Goal: Information Seeking & Learning: Compare options

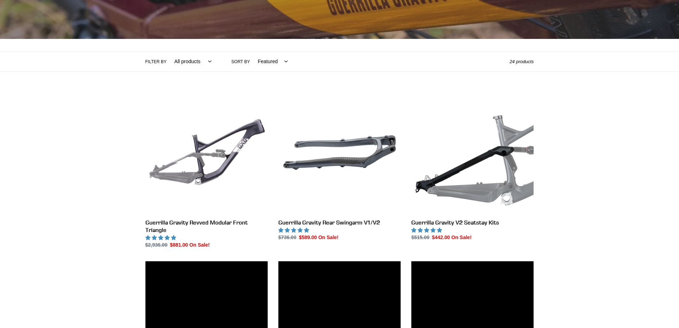
scroll to position [135, 0]
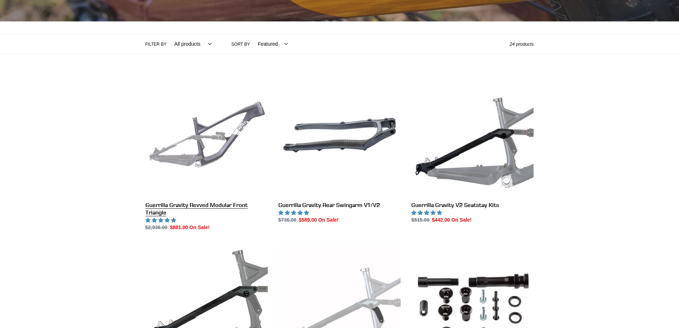
click at [192, 202] on link "Guerrilla Gravity Revved Modular Front Triangle" at bounding box center [206, 153] width 122 height 158
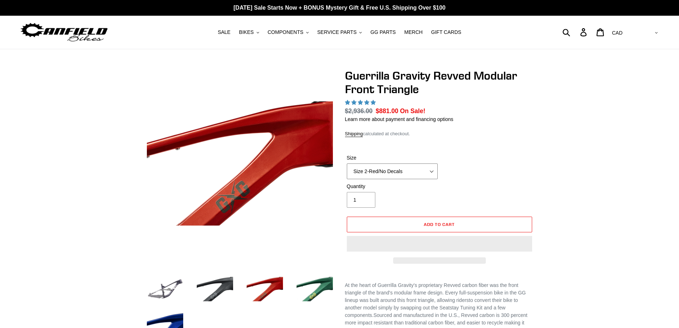
click at [428, 171] on select "Size 2-Gloss Black/No Decals Size 2-Black/Red Decals Size 2-Black/Silver Decals…" at bounding box center [392, 171] width 91 height 16
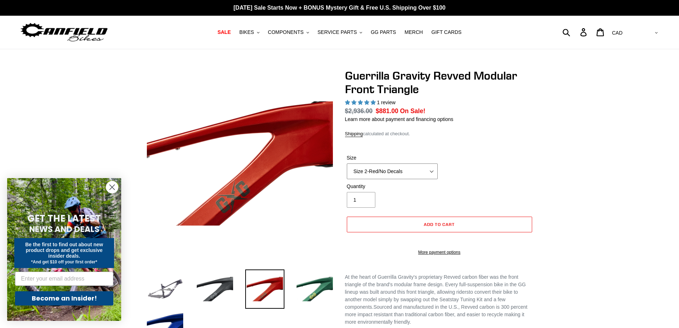
select select "highest-rating"
click at [347, 163] on select "Size 2-Gloss Black/No Decals Size 2-Black/Red Decals Size 2-Black/Silver Decals…" at bounding box center [392, 171] width 91 height 16
click at [435, 171] on select "Size 2-Gloss Black/No Decals Size 2-Black/Red Decals Size 2-Black/Silver Decals…" at bounding box center [392, 171] width 91 height 16
click at [347, 163] on select "Size 2-Gloss Black/No Decals Size 2-Black/Red Decals Size 2-Black/Silver Decals…" at bounding box center [392, 171] width 91 height 16
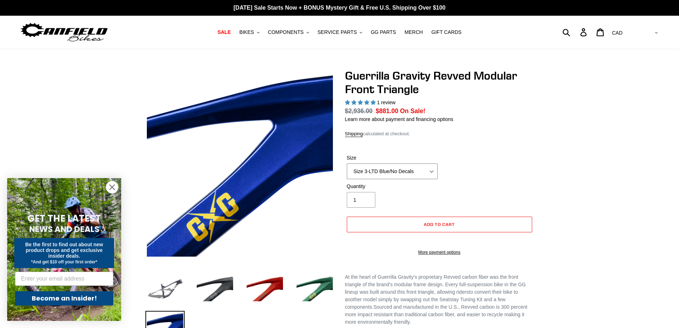
click at [434, 169] on select "Size 2-Gloss Black/No Decals Size 2-Black/Red Decals Size 2-Black/Silver Decals…" at bounding box center [392, 171] width 91 height 16
click at [347, 163] on select "Size 2-Gloss Black/No Decals Size 2-Black/Red Decals Size 2-Black/Silver Decals…" at bounding box center [392, 171] width 91 height 16
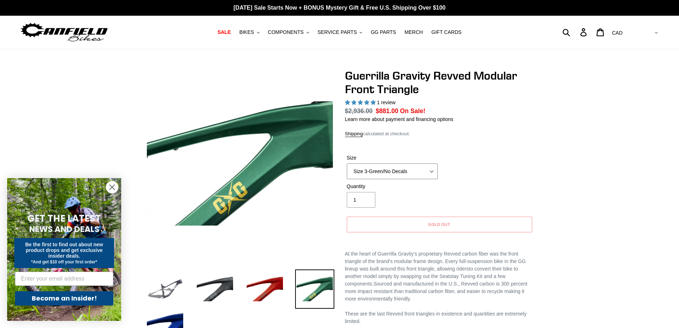
click at [435, 169] on select "Size 2-Gloss Black/No Decals Size 2-Black/Red Decals Size 2-Black/Silver Decals…" at bounding box center [392, 171] width 91 height 16
click at [347, 163] on select "Size 2-Gloss Black/No Decals Size 2-Black/Red Decals Size 2-Black/Silver Decals…" at bounding box center [392, 171] width 91 height 16
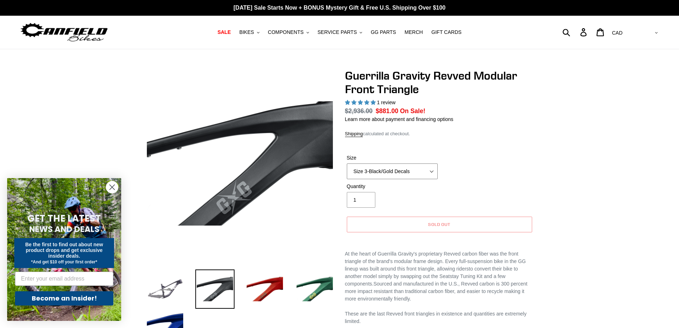
click at [427, 173] on select "Size 2-Gloss Black/No Decals Size 2-Black/Red Decals Size 2-Black/Silver Decals…" at bounding box center [392, 171] width 91 height 16
click at [347, 163] on select "Size 2-Gloss Black/No Decals Size 2-Black/Red Decals Size 2-Black/Silver Decals…" at bounding box center [392, 171] width 91 height 16
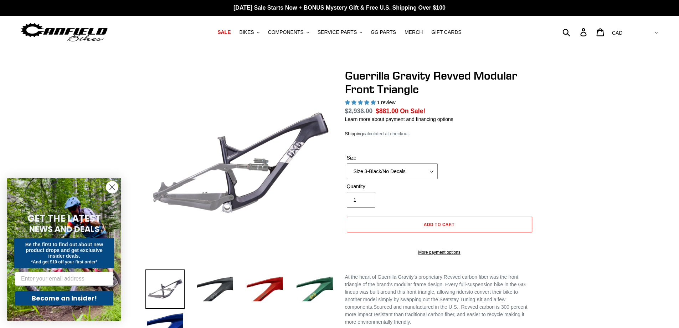
click at [430, 170] on select "Size 2-Gloss Black/No Decals Size 2-Black/Red Decals Size 2-Black/Silver Decals…" at bounding box center [392, 171] width 91 height 16
click at [347, 163] on select "Size 2-Gloss Black/No Decals Size 2-Black/Red Decals Size 2-Black/Silver Decals…" at bounding box center [392, 171] width 91 height 16
click at [424, 173] on select "Size 2-Gloss Black/No Decals Size 2-Black/Red Decals Size 2-Black/Silver Decals…" at bounding box center [392, 171] width 91 height 16
click at [347, 163] on select "Size 2-Gloss Black/No Decals Size 2-Black/Red Decals Size 2-Black/Silver Decals…" at bounding box center [392, 171] width 91 height 16
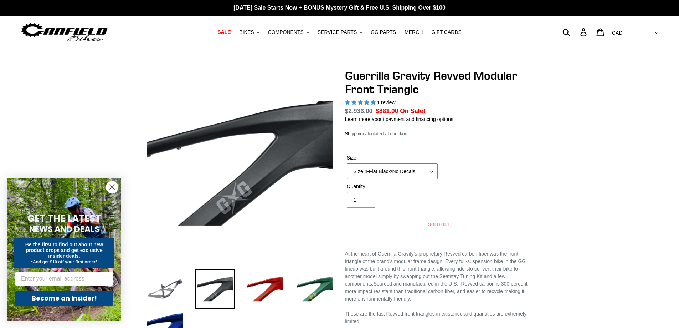
click at [433, 171] on select "Size 2-Gloss Black/No Decals Size 2-Black/Red Decals Size 2-Black/Silver Decals…" at bounding box center [392, 171] width 91 height 16
select select "Size 3-Black/No Decals"
click at [347, 163] on select "Size 2-Gloss Black/No Decals Size 2-Black/Red Decals Size 2-Black/Silver Decals…" at bounding box center [392, 171] width 91 height 16
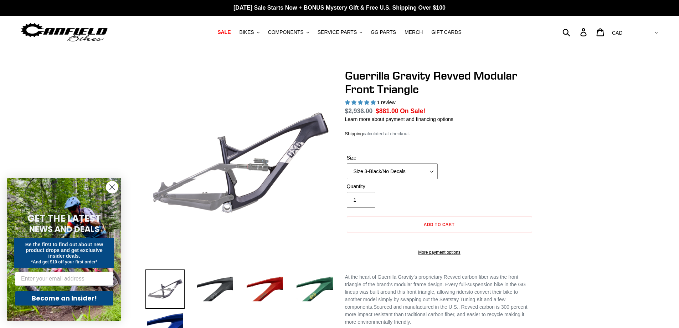
click at [429, 170] on select "Size 2-Gloss Black/No Decals Size 2-Black/Red Decals Size 2-Black/Silver Decals…" at bounding box center [392, 171] width 91 height 16
click at [341, 32] on span "SERVICE PARTS" at bounding box center [337, 32] width 39 height 6
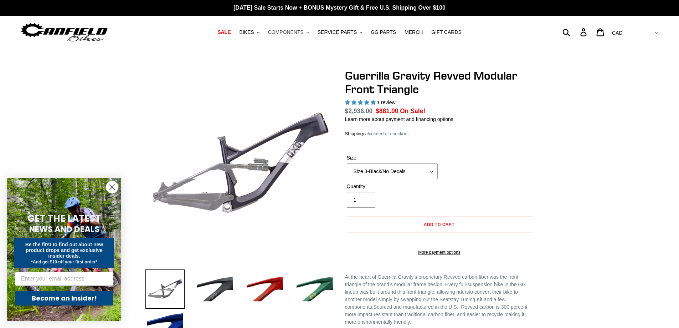
click at [293, 30] on span "COMPONENTS" at bounding box center [286, 32] width 36 height 6
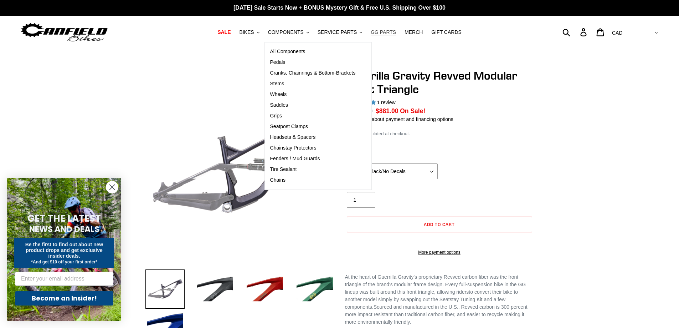
click at [385, 35] on span "GG PARTS" at bounding box center [383, 32] width 25 height 6
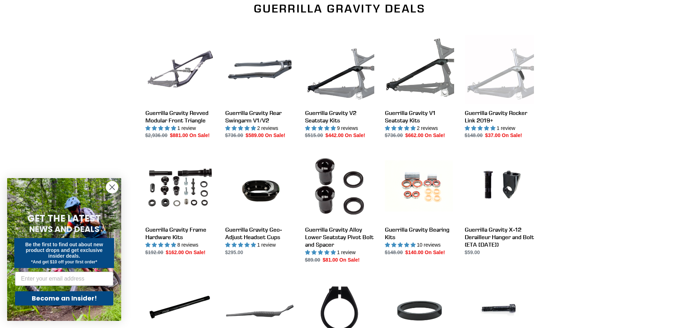
scroll to position [205, 0]
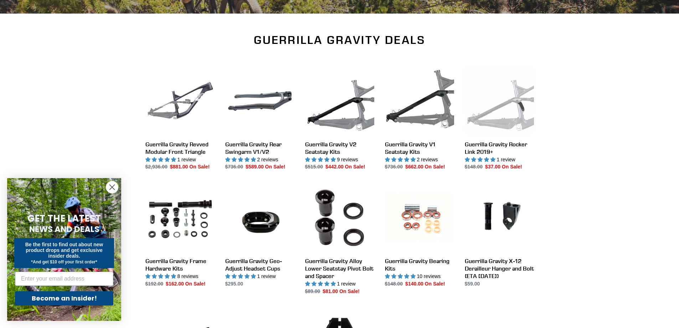
drag, startPoint x: 684, startPoint y: 16, endPoint x: 684, endPoint y: 60, distance: 43.8
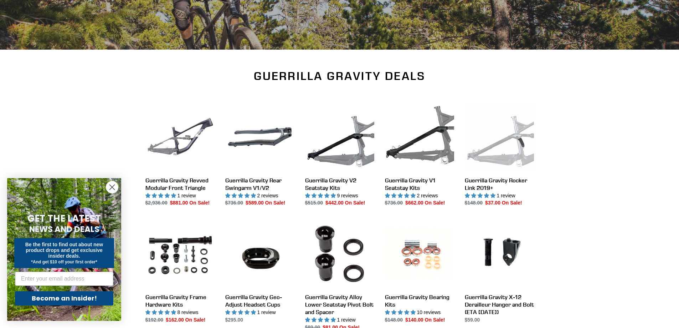
scroll to position [168, 0]
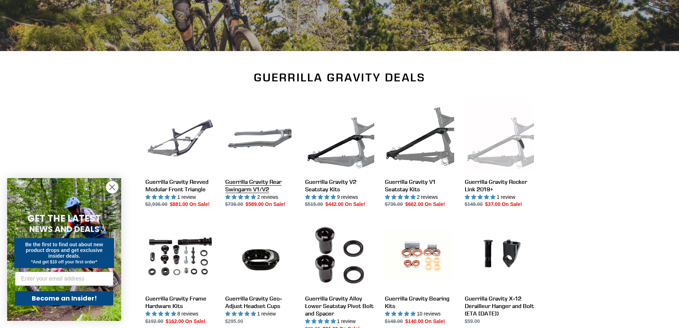
click at [252, 182] on link "Guerrilla Gravity Rear Swingarm V1/V2" at bounding box center [259, 156] width 69 height 104
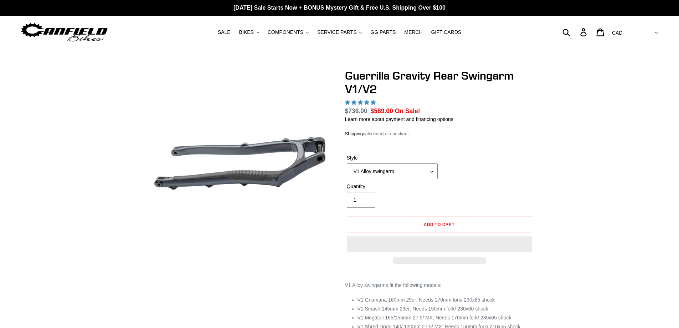
drag, startPoint x: 0, startPoint y: 0, endPoint x: 390, endPoint y: 173, distance: 426.4
click at [390, 173] on select "V1 Alloy swingarm V2 Revved Carbon swingarm" at bounding box center [392, 171] width 91 height 16
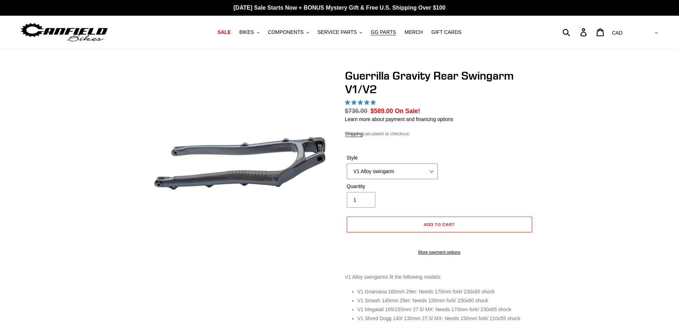
select select "V2 Revved Carbon swingarm"
click at [347, 163] on select "V1 Alloy swingarm V2 Revved Carbon swingarm" at bounding box center [392, 171] width 91 height 16
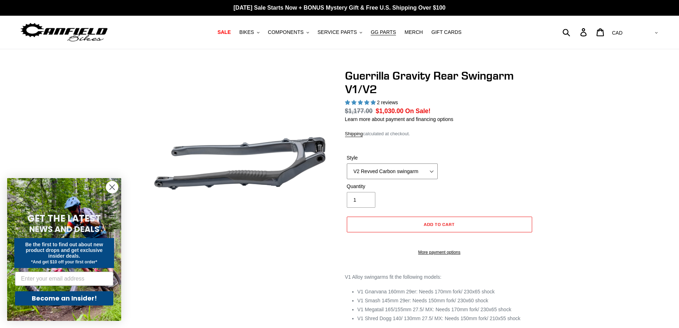
select select "highest-rating"
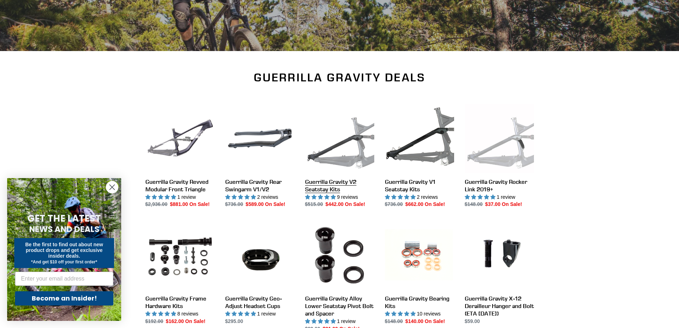
click at [328, 180] on link "Guerrilla Gravity V2 Seatstay Kits" at bounding box center [339, 156] width 69 height 104
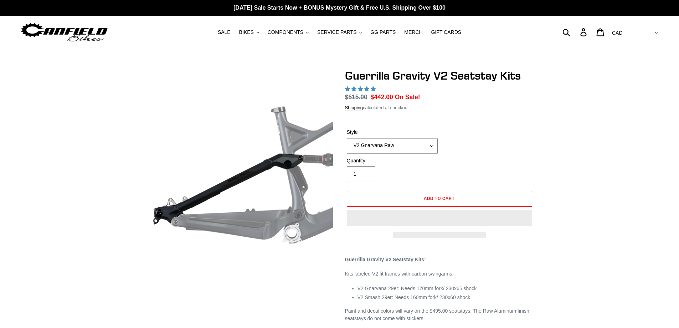
click at [430, 144] on select "V2 Gnarvana V2 Gnarvana Raw V2 Smash V2 Smash Raw" at bounding box center [392, 146] width 91 height 16
select select "V2 Smash Raw"
click at [347, 138] on select "V2 Gnarvana V2 Gnarvana Raw V2 Smash V2 Smash Raw" at bounding box center [392, 146] width 91 height 16
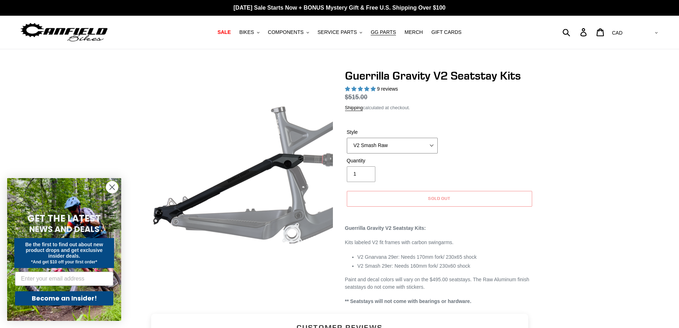
select select "highest-rating"
click at [407, 148] on select "V2 Gnarvana V2 Gnarvana Raw V2 Smash V2 Smash Raw" at bounding box center [392, 146] width 91 height 16
click at [347, 138] on select "V2 Gnarvana V2 Gnarvana Raw V2 Smash V2 Smash Raw" at bounding box center [392, 146] width 91 height 16
click at [411, 145] on select "V2 Gnarvana V2 Gnarvana Raw V2 Smash V2 Smash Raw" at bounding box center [392, 146] width 91 height 16
click at [347, 138] on select "V2 Gnarvana V2 Gnarvana Raw V2 Smash V2 Smash Raw" at bounding box center [392, 146] width 91 height 16
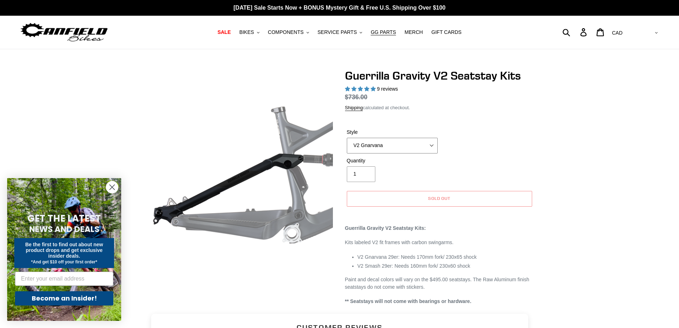
click at [403, 145] on select "V2 Gnarvana V2 Gnarvana Raw V2 Smash V2 Smash Raw" at bounding box center [392, 146] width 91 height 16
select select "V2 Gnarvana Raw"
click at [347, 138] on select "V2 Gnarvana V2 Gnarvana Raw V2 Smash V2 Smash Raw" at bounding box center [392, 146] width 91 height 16
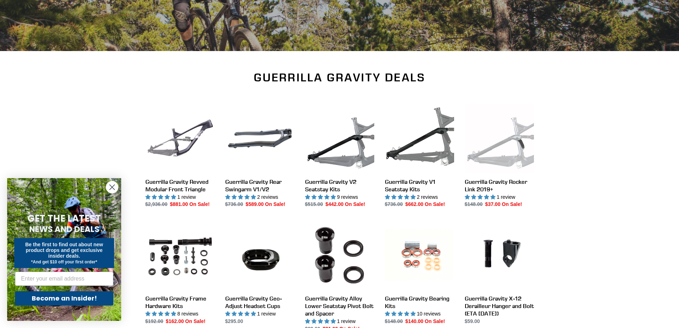
click at [109, 188] on circle "Close dialog" at bounding box center [112, 187] width 12 height 12
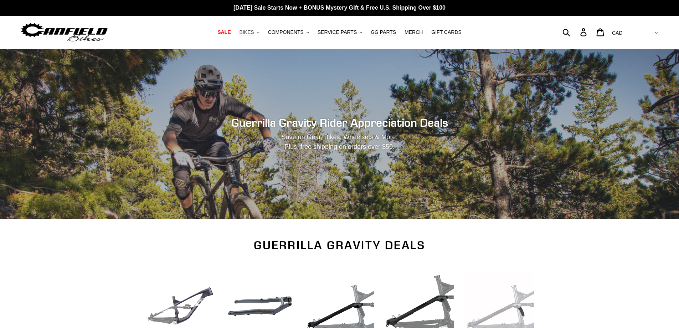
click at [251, 33] on span "BIKES" at bounding box center [246, 32] width 15 height 6
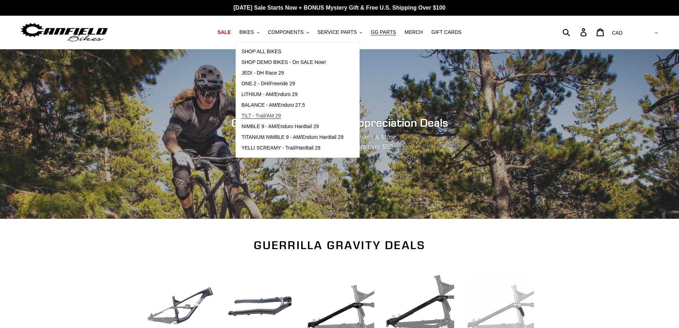
click at [279, 117] on span "TILT - Trail/AM 29" at bounding box center [261, 116] width 40 height 6
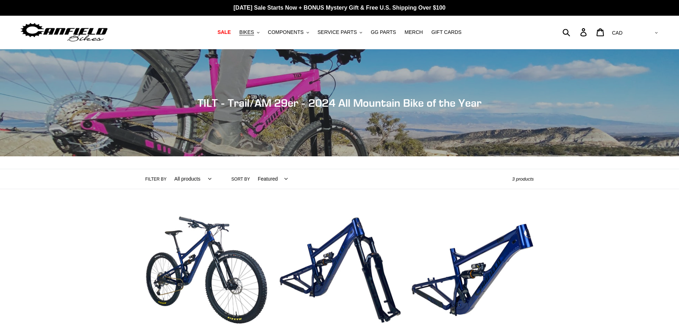
scroll to position [173, 0]
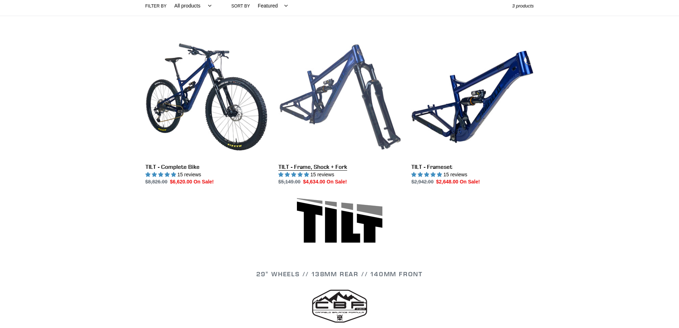
click at [324, 168] on link "TILT - Frame, Shock + Fork" at bounding box center [339, 111] width 122 height 150
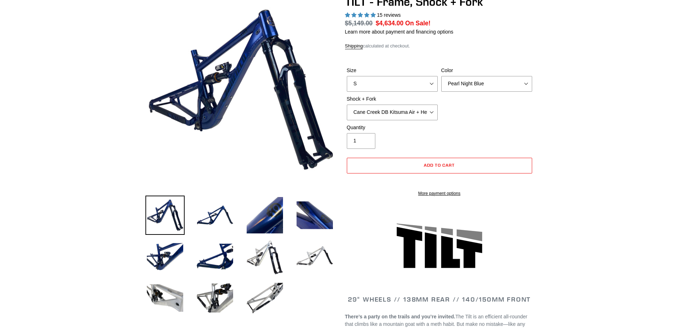
select select "highest-rating"
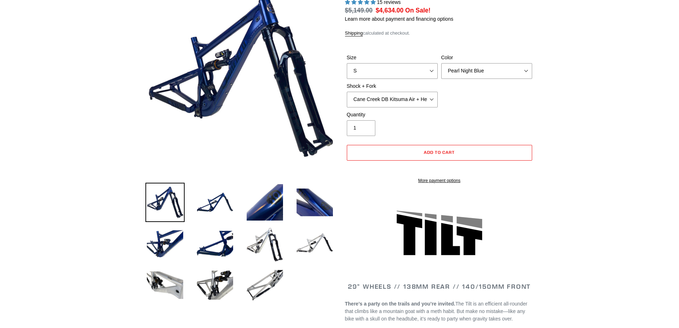
scroll to position [43, 0]
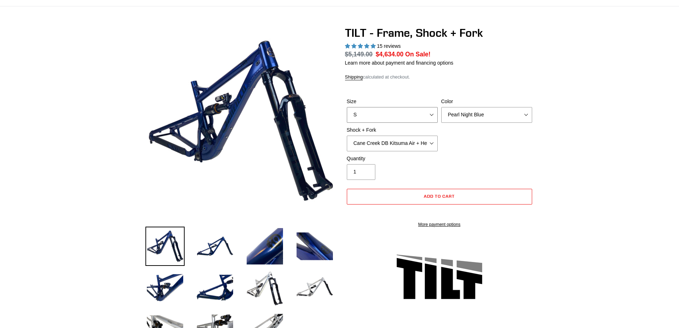
drag, startPoint x: 432, startPoint y: 115, endPoint x: 427, endPoint y: 119, distance: 6.3
click at [432, 115] on select "S M L XL" at bounding box center [392, 115] width 91 height 16
select select "L"
click at [347, 107] on select "S M L XL" at bounding box center [392, 115] width 91 height 16
click at [467, 117] on select "Pearl Night Blue" at bounding box center [486, 115] width 91 height 16
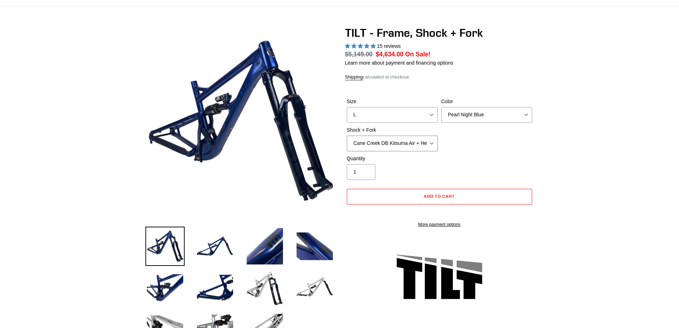
click at [423, 144] on select "Cane Creek DB Kitsuma Air + Helm MKII 140mm Cane Creek DB Kitsuma Air + Fox 36 …" at bounding box center [392, 143] width 91 height 16
click at [347, 135] on select "Cane Creek DB Kitsuma Air + Helm MKII 140mm Cane Creek DB Kitsuma Air + Fox 36 …" at bounding box center [392, 143] width 91 height 16
click at [401, 142] on select "Cane Creek DB Kitsuma Air + Helm MKII 140mm Cane Creek DB Kitsuma Air + Fox 36 …" at bounding box center [392, 143] width 91 height 16
click at [347, 135] on select "Cane Creek DB Kitsuma Air + Helm MKII 140mm Cane Creek DB Kitsuma Air + Fox 36 …" at bounding box center [392, 143] width 91 height 16
click at [404, 147] on select "Cane Creek DB Kitsuma Air + Helm MKII 140mm Cane Creek DB Kitsuma Air + Fox 36 …" at bounding box center [392, 143] width 91 height 16
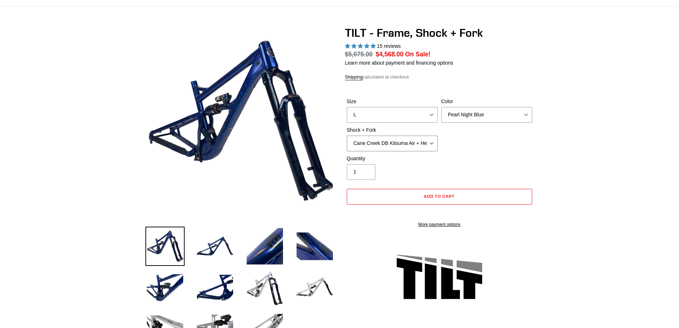
click at [347, 135] on select "Cane Creek DB Kitsuma Air + Helm MKII 140mm Cane Creek DB Kitsuma Air + Fox 36 …" at bounding box center [392, 143] width 91 height 16
click at [412, 143] on select "Cane Creek DB Kitsuma Air + Helm MKII 140mm Cane Creek DB Kitsuma Air + Fox 36 …" at bounding box center [392, 143] width 91 height 16
select select "Cane Creek DB Kitsuma Air + Fox 36 SL Factory Grip X 140mm"
click at [347, 135] on select "Cane Creek DB Kitsuma Air + Helm MKII 140mm Cane Creek DB Kitsuma Air + Fox 36 …" at bounding box center [392, 143] width 91 height 16
click at [412, 143] on select "Cane Creek DB Kitsuma Air + Helm MKII 140mm Cane Creek DB Kitsuma Air + Fox 36 …" at bounding box center [392, 143] width 91 height 16
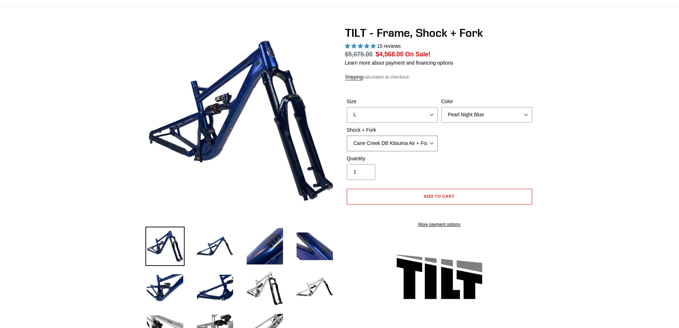
click at [347, 135] on select "Cane Creek DB Kitsuma Air + Helm MKII 140mm Cane Creek DB Kitsuma Air + Fox 36 …" at bounding box center [392, 143] width 91 height 16
click at [209, 253] on img at bounding box center [214, 245] width 39 height 39
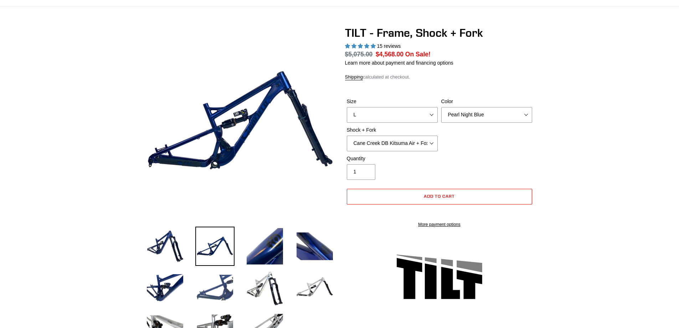
click at [213, 284] on img at bounding box center [214, 287] width 39 height 39
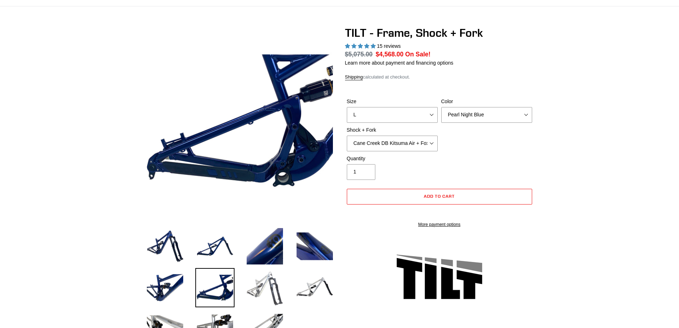
click at [264, 284] on img at bounding box center [264, 287] width 39 height 39
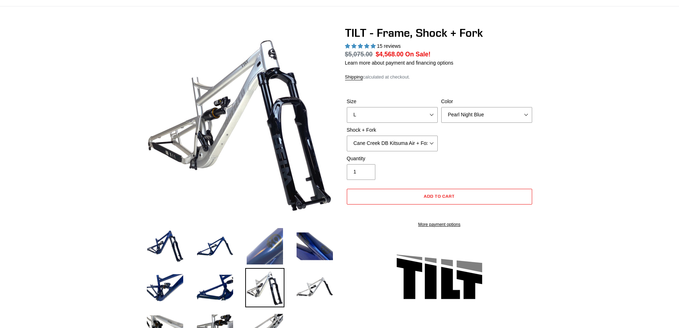
click at [266, 250] on img at bounding box center [264, 245] width 39 height 39
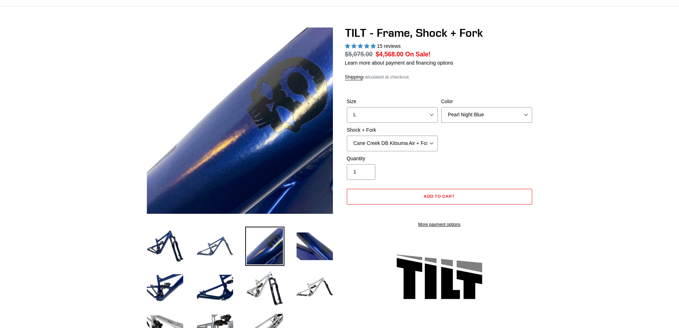
click at [204, 258] on img at bounding box center [214, 245] width 39 height 39
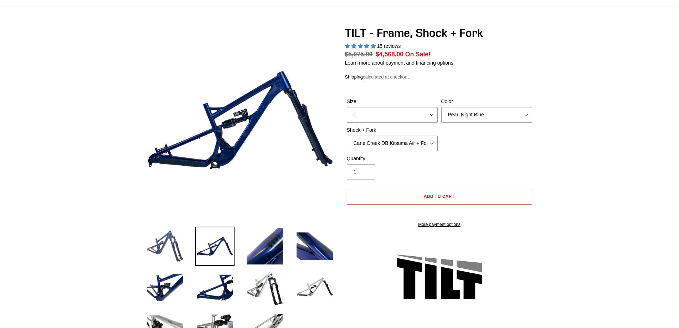
click at [164, 246] on img at bounding box center [164, 245] width 39 height 39
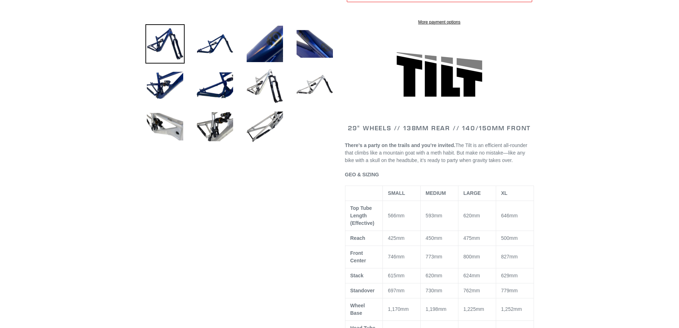
scroll to position [0, 0]
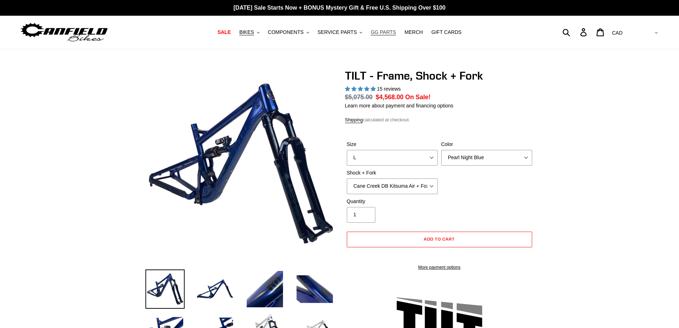
click at [380, 34] on span "GG PARTS" at bounding box center [383, 32] width 25 height 6
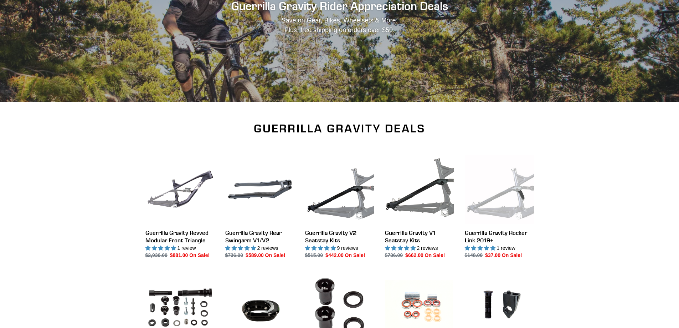
scroll to position [194, 0]
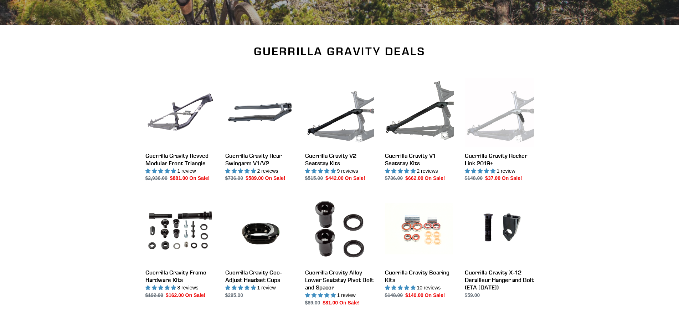
drag, startPoint x: 684, startPoint y: 24, endPoint x: 684, endPoint y: 65, distance: 41.7
click at [402, 163] on link "Guerrilla Gravity V1 Seatstay Kits" at bounding box center [419, 130] width 69 height 104
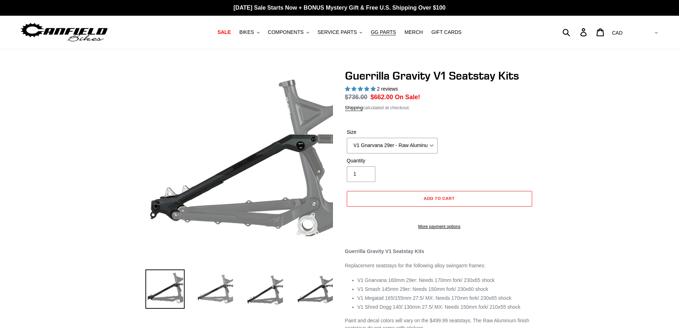
select select "highest-rating"
click at [435, 146] on select "V1 Gnarvana 29er V1 Gnarvana 29er - Raw Aluminum V1 Megatail 27.5/ MX - Raw Alu…" at bounding box center [392, 146] width 91 height 16
click at [481, 148] on div "Size V1 Gnarvana 29er V1 Gnarvana 29er - Raw Aluminum V1 Megatail 27.5/ MX - Ra…" at bounding box center [439, 142] width 189 height 29
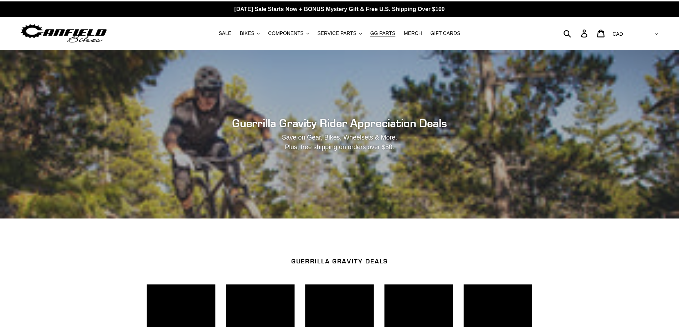
scroll to position [194, 0]
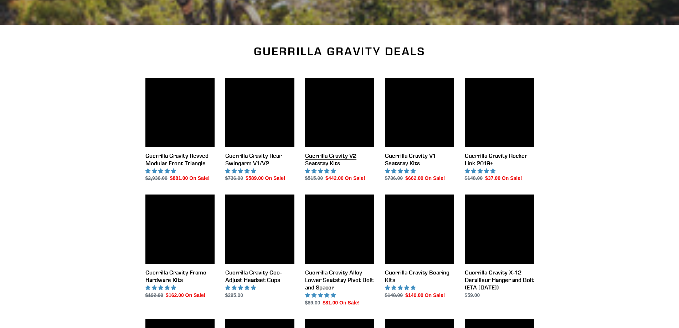
click at [330, 159] on link "Guerrilla Gravity V2 Seatstay Kits" at bounding box center [339, 130] width 69 height 104
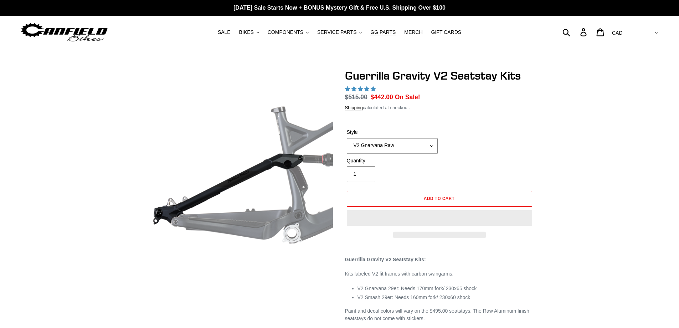
click at [432, 146] on select "V2 Gnarvana V2 Gnarvana Raw V2 Smash V2 Smash Raw" at bounding box center [392, 146] width 91 height 16
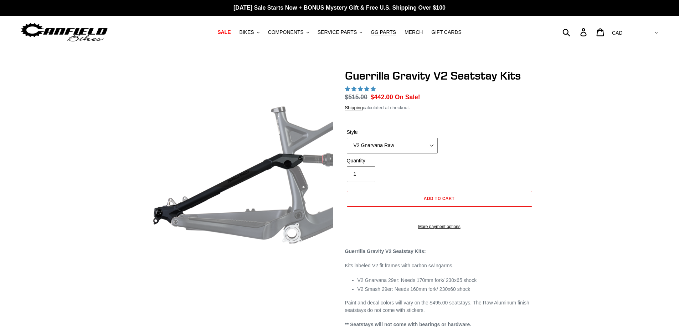
select select "highest-rating"
click at [347, 138] on select "V2 Gnarvana V2 Gnarvana Raw V2 Smash V2 Smash Raw" at bounding box center [392, 146] width 91 height 16
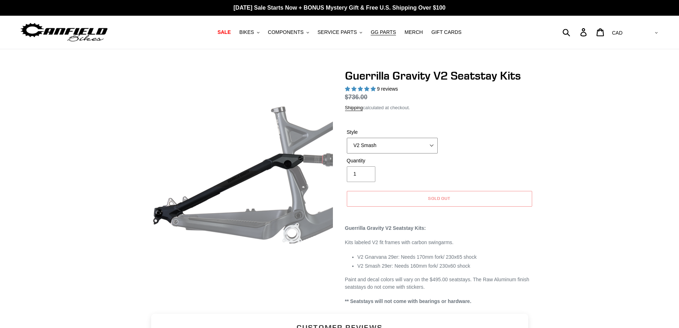
drag, startPoint x: 434, startPoint y: 146, endPoint x: 427, endPoint y: 152, distance: 9.1
click at [434, 146] on select "V2 Gnarvana V2 Gnarvana Raw V2 Smash V2 Smash Raw" at bounding box center [392, 146] width 91 height 16
click at [347, 138] on select "V2 Gnarvana V2 Gnarvana Raw V2 Smash V2 Smash Raw" at bounding box center [392, 146] width 91 height 16
click at [425, 143] on select "V2 Gnarvana V2 Gnarvana Raw V2 Smash V2 Smash Raw" at bounding box center [392, 146] width 91 height 16
click at [347, 138] on select "V2 Gnarvana V2 Gnarvana Raw V2 Smash V2 Smash Raw" at bounding box center [392, 146] width 91 height 16
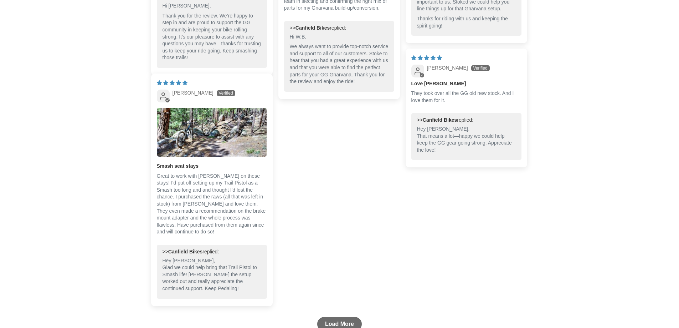
scroll to position [677, 0]
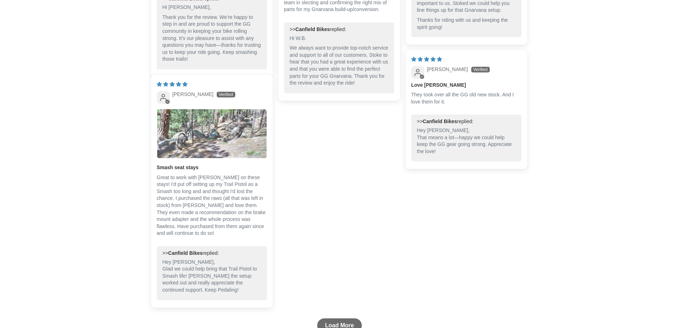
click at [245, 143] on img "Link to user picture 1" at bounding box center [211, 133] width 109 height 49
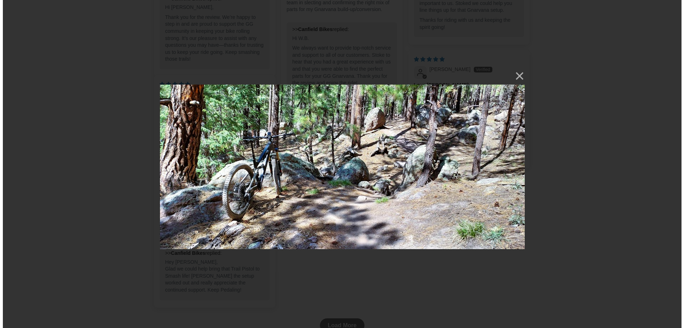
scroll to position [0, 0]
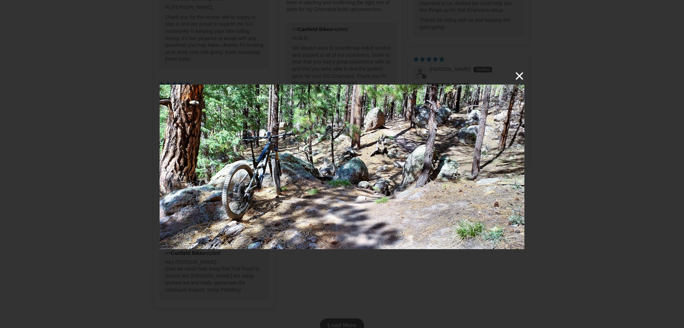
click at [520, 79] on button "×" at bounding box center [516, 75] width 17 height 17
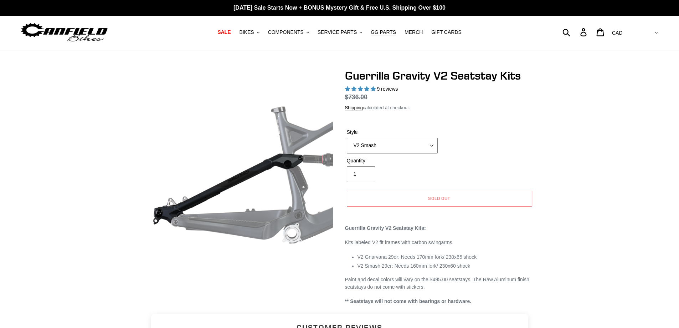
click at [431, 148] on select "V2 Gnarvana V2 Gnarvana Raw V2 Smash V2 Smash Raw" at bounding box center [392, 146] width 91 height 16
select select "V2 Gnarvana"
click at [347, 138] on select "V2 Gnarvana V2 Gnarvana Raw V2 Smash V2 Smash Raw" at bounding box center [392, 146] width 91 height 16
